Goal: Information Seeking & Learning: Learn about a topic

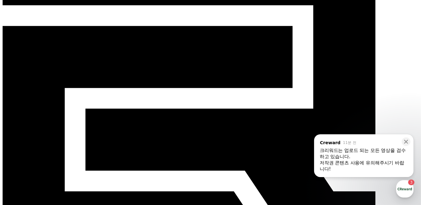
scroll to position [62, 0]
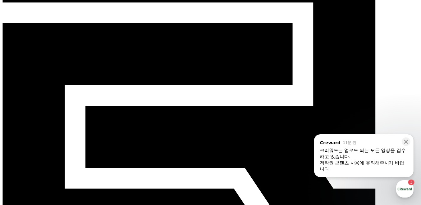
click at [408, 140] on icon at bounding box center [406, 142] width 6 height 6
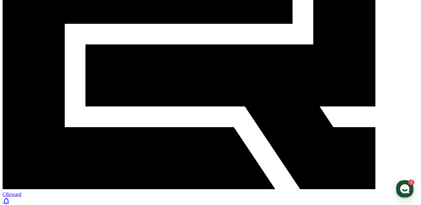
scroll to position [166, 0]
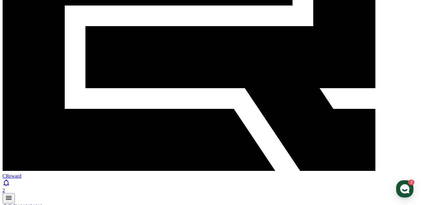
scroll to position [124, 0]
